Goal: Information Seeking & Learning: Learn about a topic

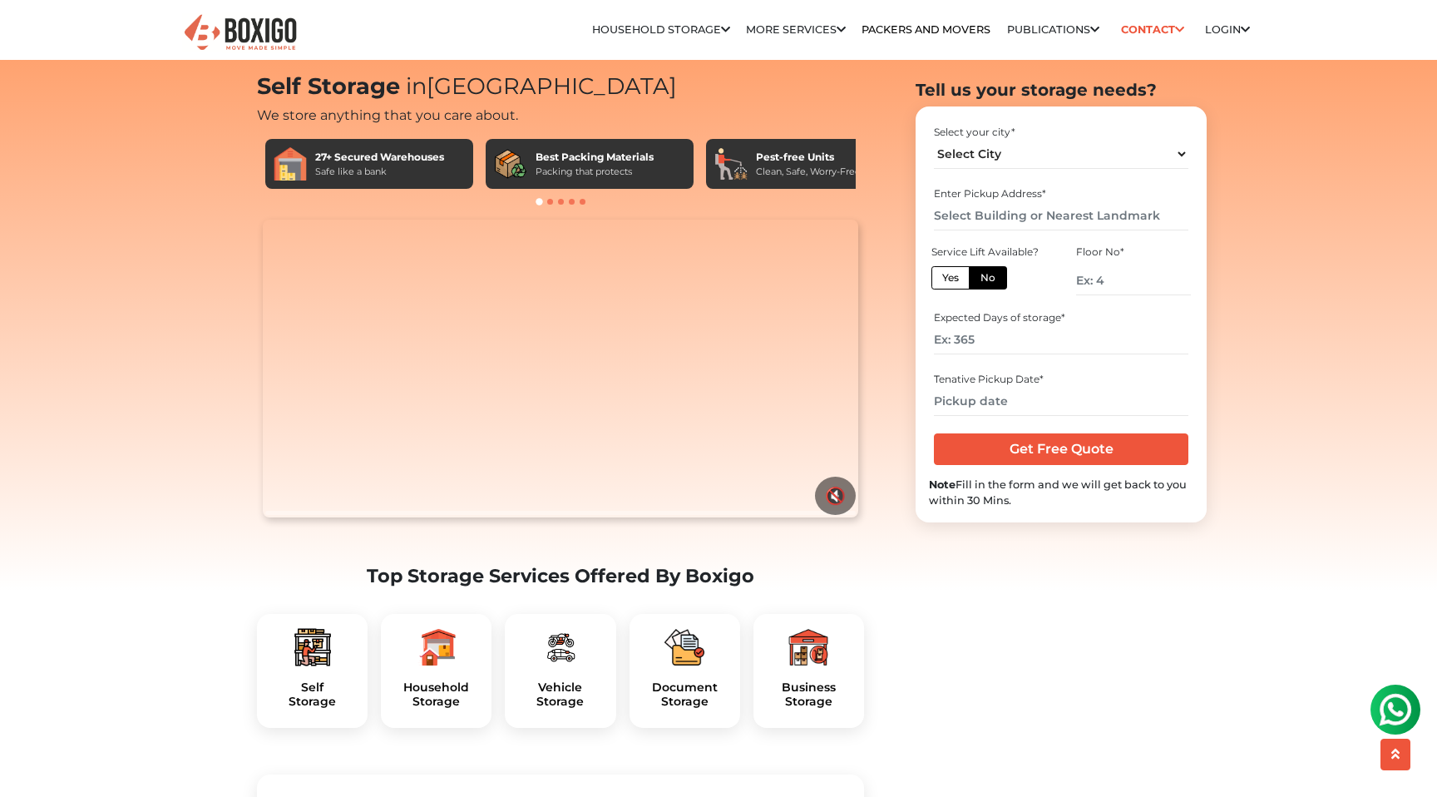
scroll to position [67, 0]
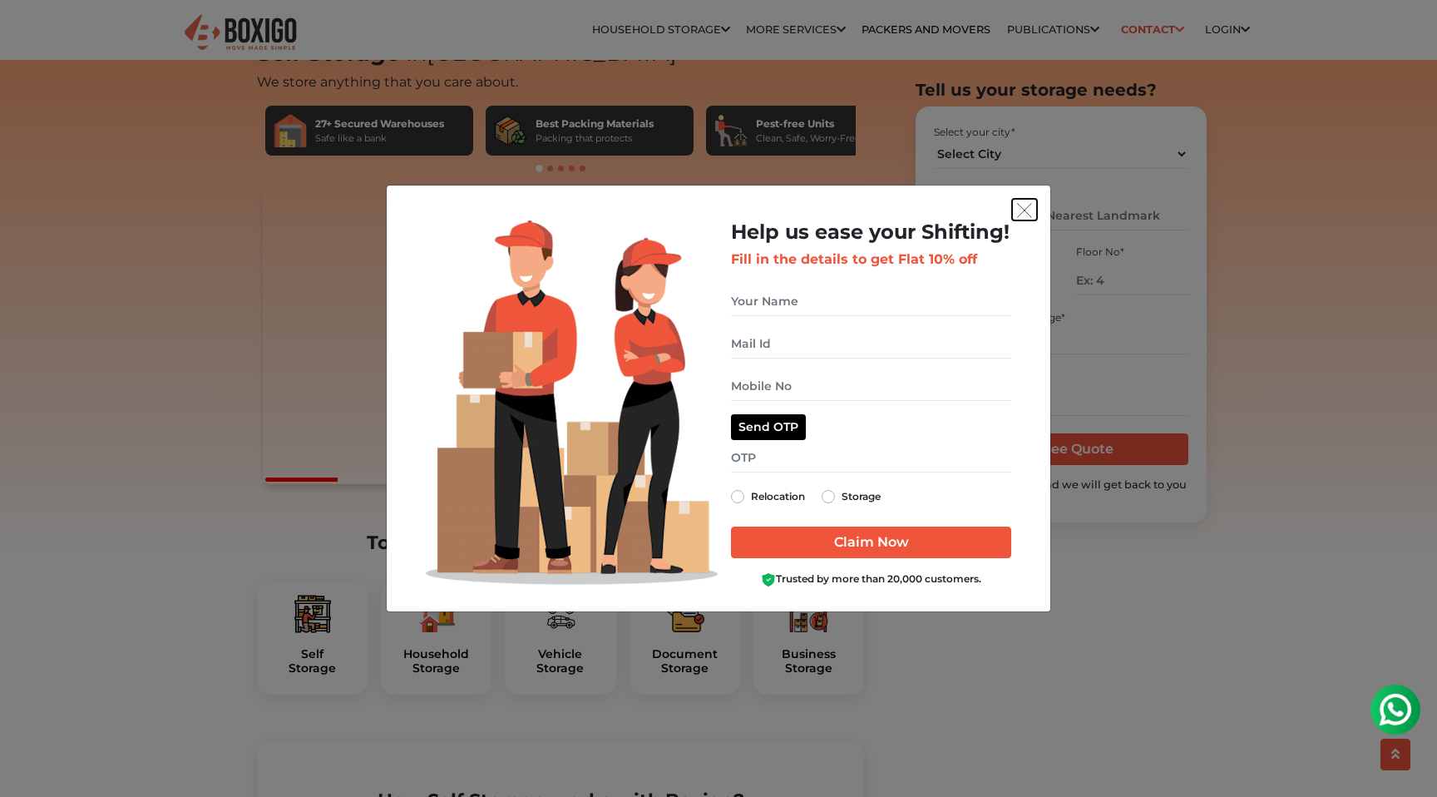
click at [1023, 205] on img "get free quote dialog" at bounding box center [1024, 210] width 15 height 15
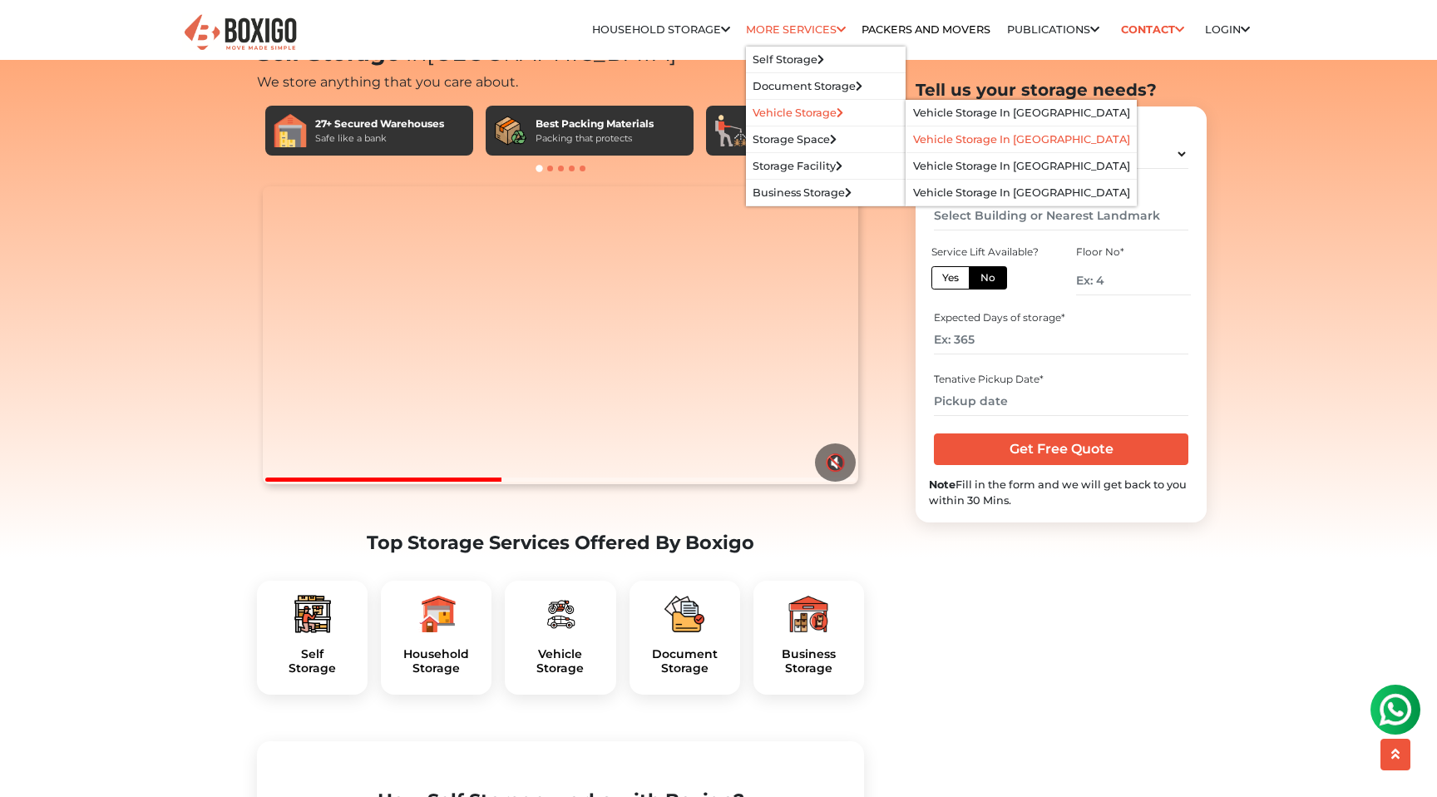
click at [933, 149] on li "Vehicle Storage in [GEOGRAPHIC_DATA]" at bounding box center [1022, 139] width 230 height 27
click at [937, 144] on link "Vehicle Storage in [GEOGRAPHIC_DATA]" at bounding box center [1021, 139] width 217 height 12
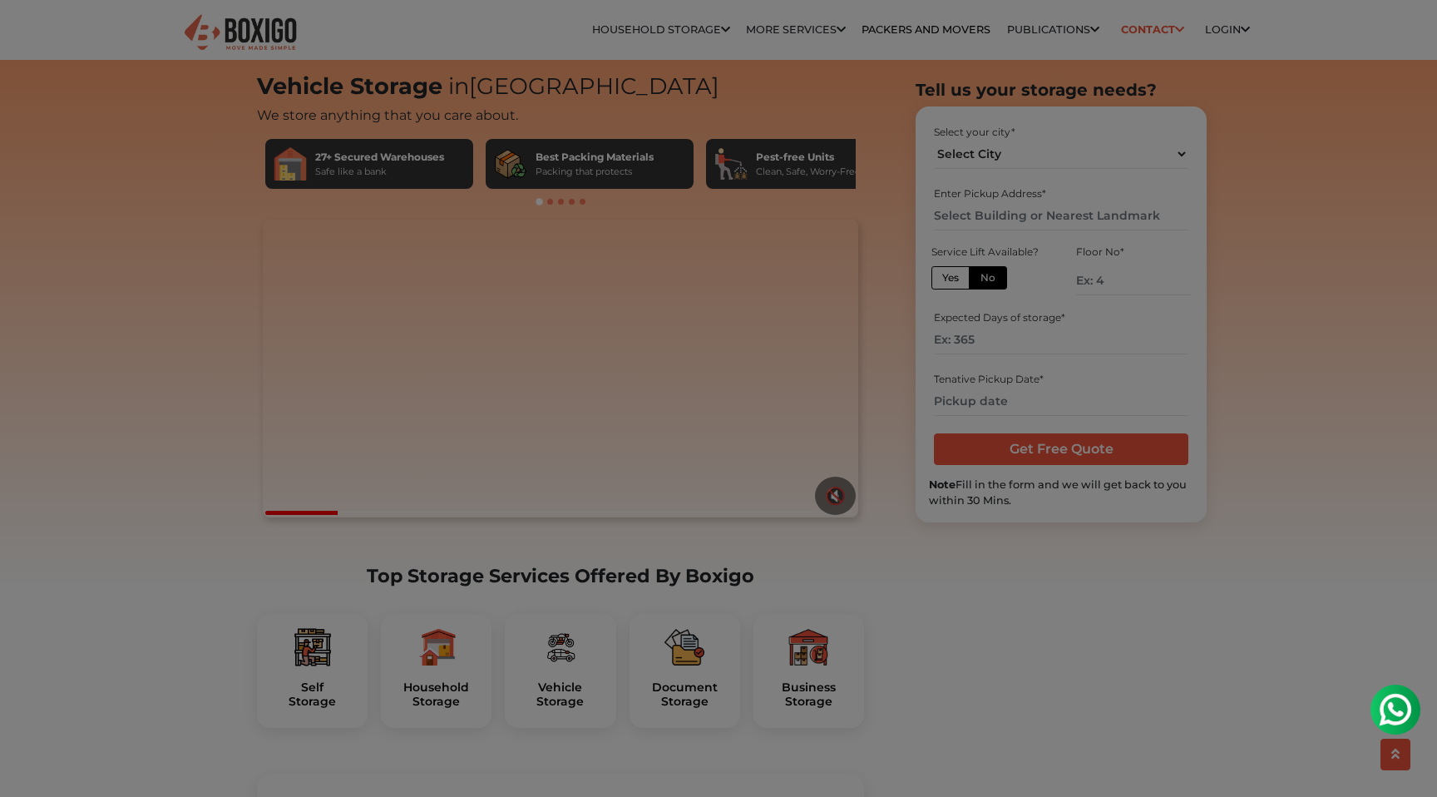
scroll to position [67, 0]
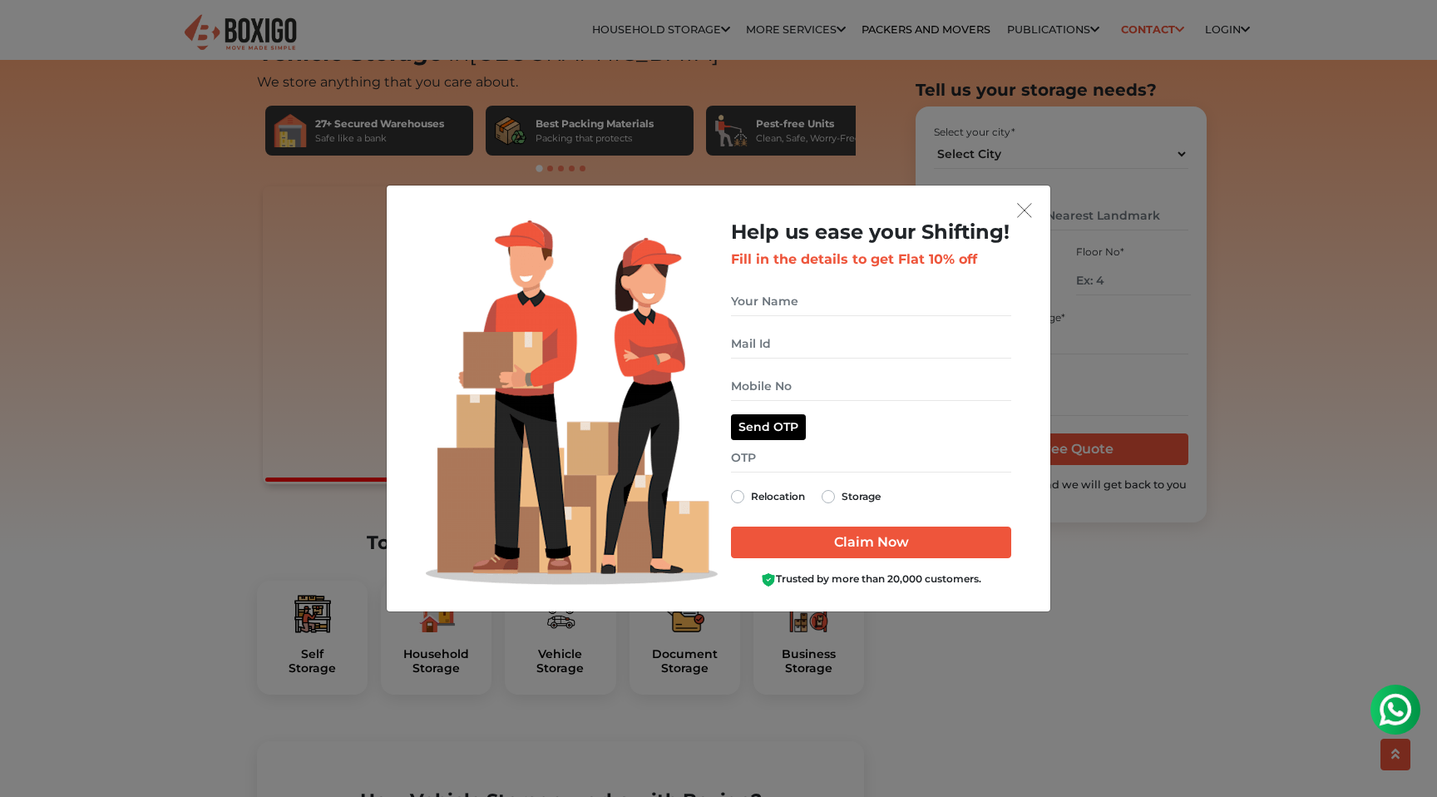
click at [1021, 209] on img "get free quote dialog" at bounding box center [1024, 210] width 15 height 15
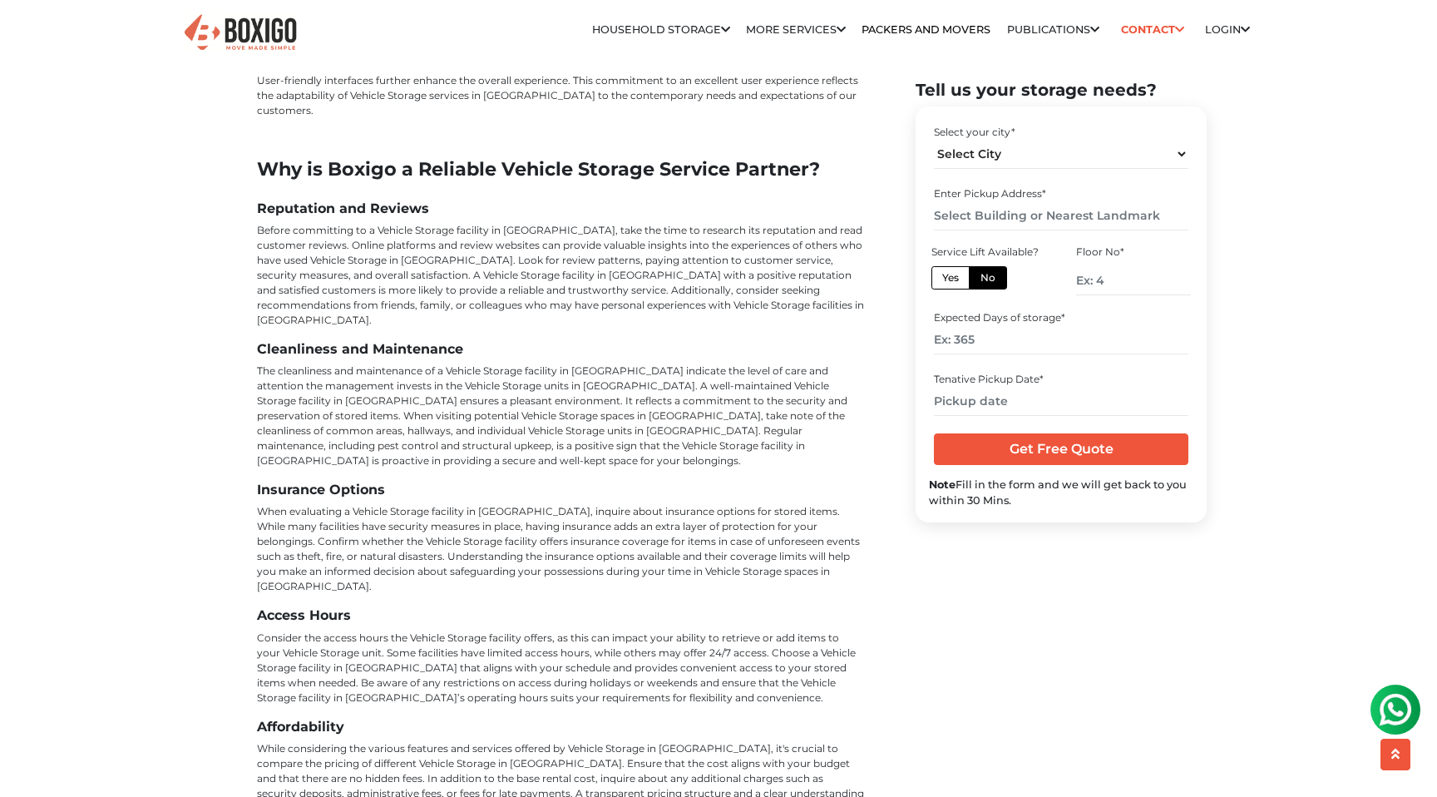
scroll to position [4359, 0]
